Goal: Transaction & Acquisition: Purchase product/service

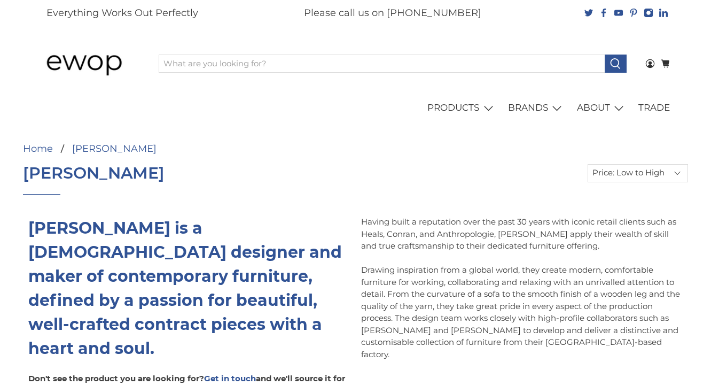
select select "price-ascending"
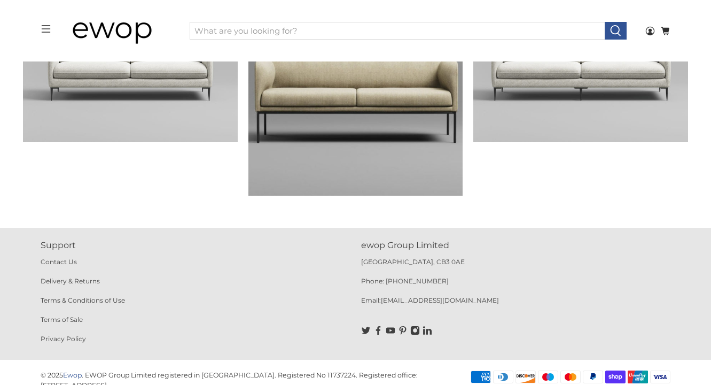
scroll to position [626, 0]
drag, startPoint x: 286, startPoint y: 359, endPoint x: 314, endPoint y: 360, distance: 27.8
click at [314, 372] on p "EWOP Group Limited registered in [GEOGRAPHIC_DATA]. Registered No 11737224. Reg…" at bounding box center [229, 381] width 377 height 18
copy p "11737224"
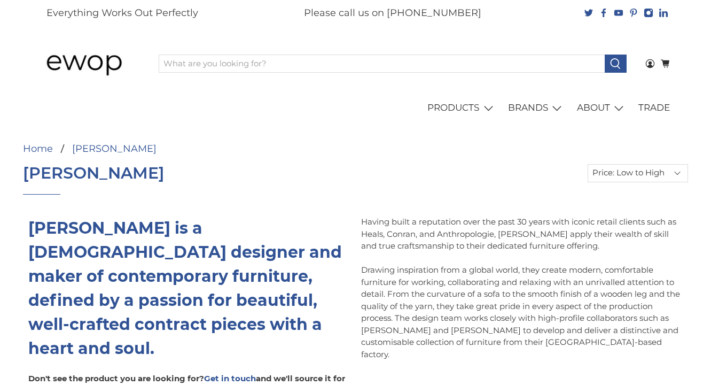
scroll to position [0, 0]
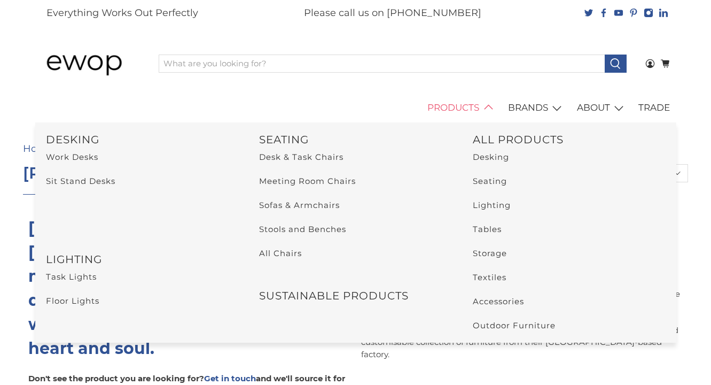
click at [483, 107] on link "PRODUCTS" at bounding box center [462, 108] width 81 height 30
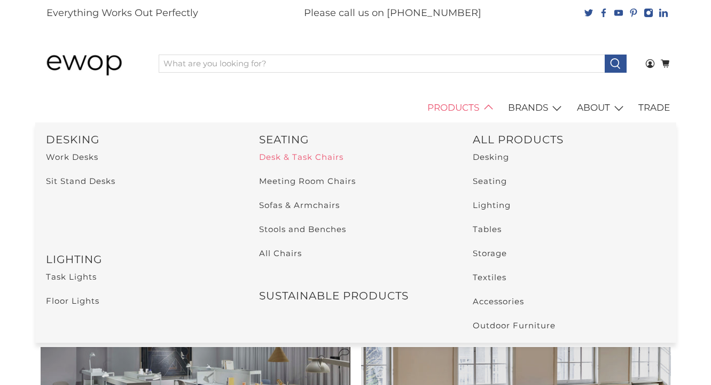
click at [280, 153] on link "Desk & Task Chairs" at bounding box center [301, 157] width 84 height 10
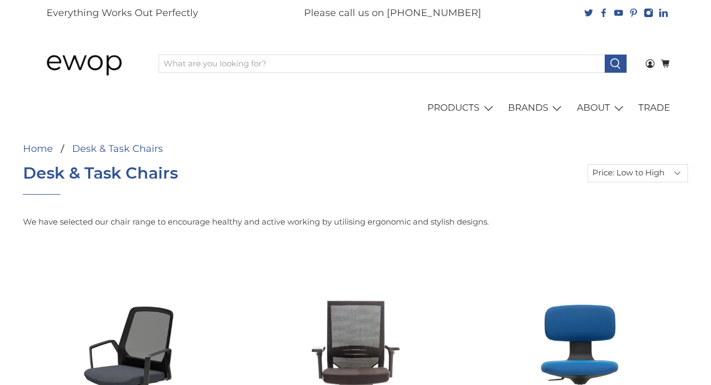
select select "price-ascending"
